Goal: Task Accomplishment & Management: Manage account settings

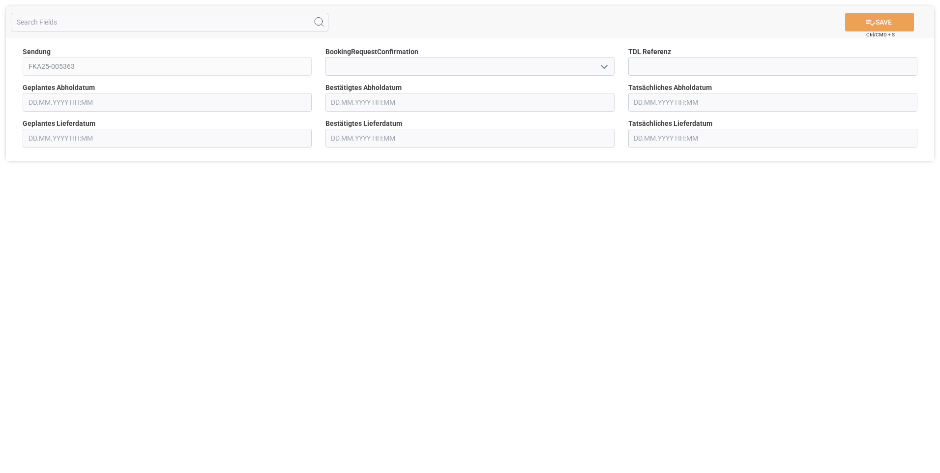
type input "[DATE] 00:00"
click at [337, 100] on input "text" at bounding box center [469, 102] width 289 height 19
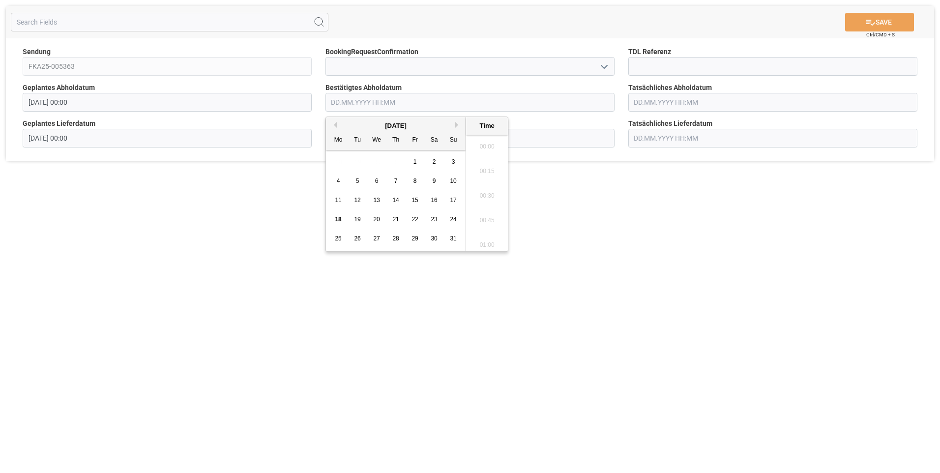
scroll to position [1232, 0]
click at [376, 219] on span "20" at bounding box center [376, 219] width 6 height 7
type input "[DATE] 00:00"
click at [865, 17] on icon at bounding box center [870, 22] width 10 height 10
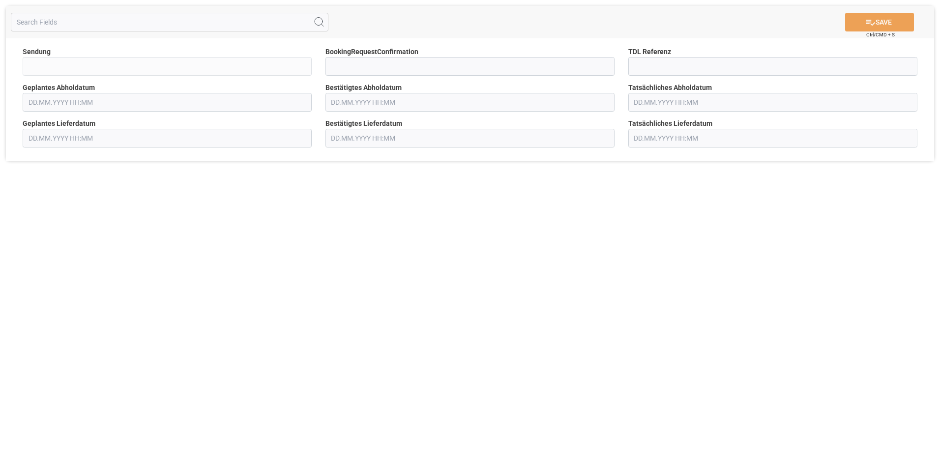
type input "FKA25-005377"
type input "[DATE] 00:00"
click at [344, 103] on input "text" at bounding box center [469, 102] width 289 height 19
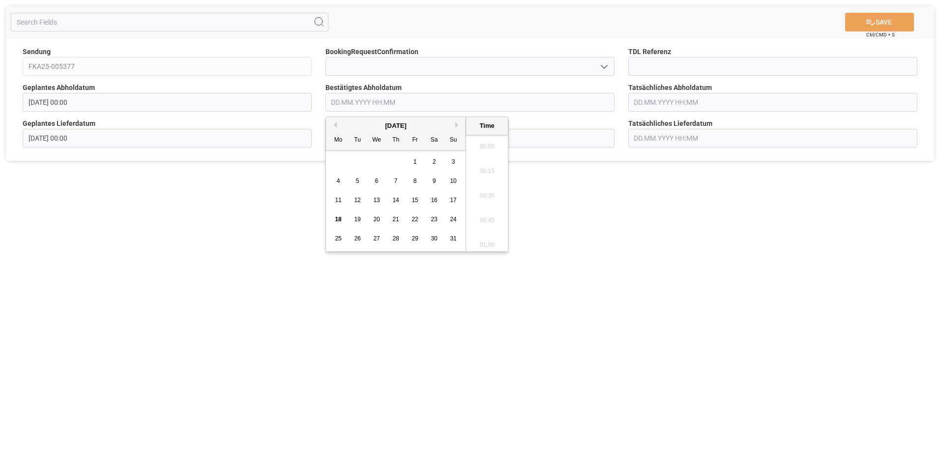
scroll to position [1232, 0]
click at [374, 222] on span "20" at bounding box center [376, 219] width 6 height 7
type input "[DATE] 00:00"
click at [879, 20] on button "SAVE" at bounding box center [879, 22] width 69 height 19
